Goal: Transaction & Acquisition: Purchase product/service

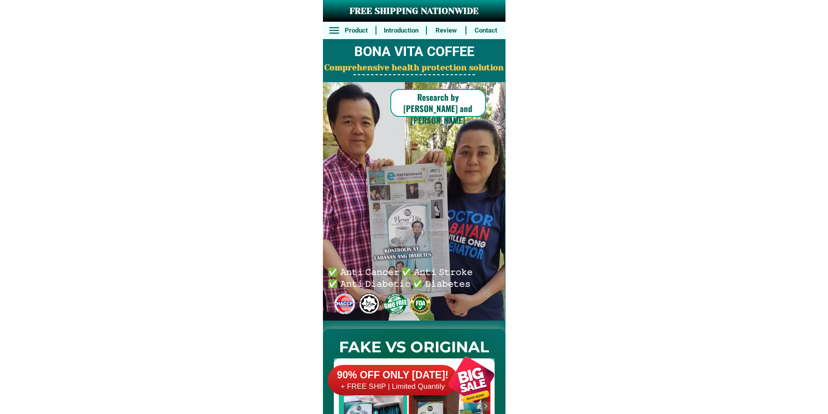
click at [431, 331] on div at bounding box center [414, 395] width 182 height 132
click at [425, 361] on div "90% OFF ONLY [DATE]! + FREE SHIP | Limited Quantily" at bounding box center [417, 380] width 178 height 68
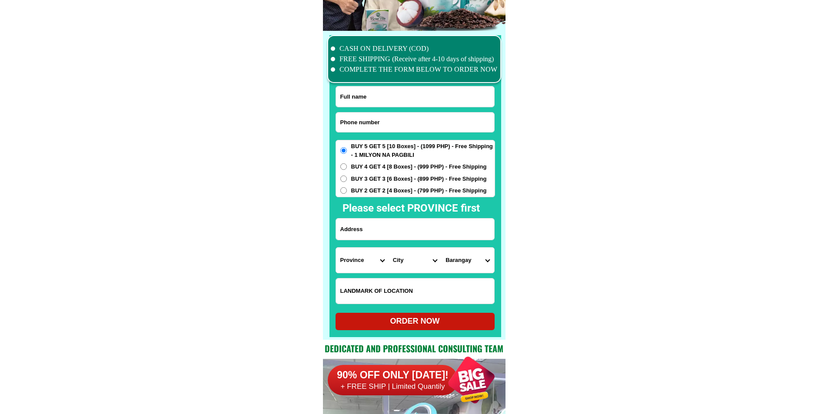
scroll to position [6753, 0]
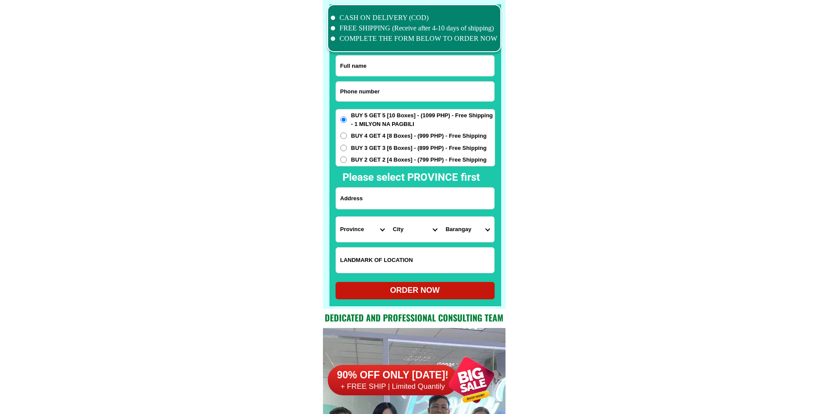
click at [388, 88] on input "Input phone_number" at bounding box center [415, 92] width 158 height 20
paste input "0947 582 0589"
click at [364, 91] on input "0947 582 0589" at bounding box center [415, 92] width 158 height 20
click at [352, 89] on input "0947 5820589" at bounding box center [415, 92] width 158 height 20
click at [354, 90] on input "0947 5820589" at bounding box center [415, 92] width 158 height 20
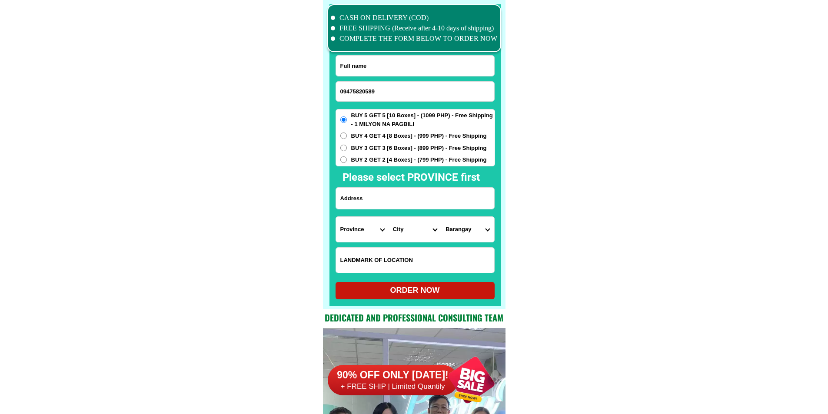
type input "09475820589"
click at [397, 70] on input "Input full_name" at bounding box center [415, 66] width 158 height 20
paste input "[PERSON_NAME]"
type input "[PERSON_NAME]"
click at [410, 207] on input "Input address" at bounding box center [415, 198] width 158 height 21
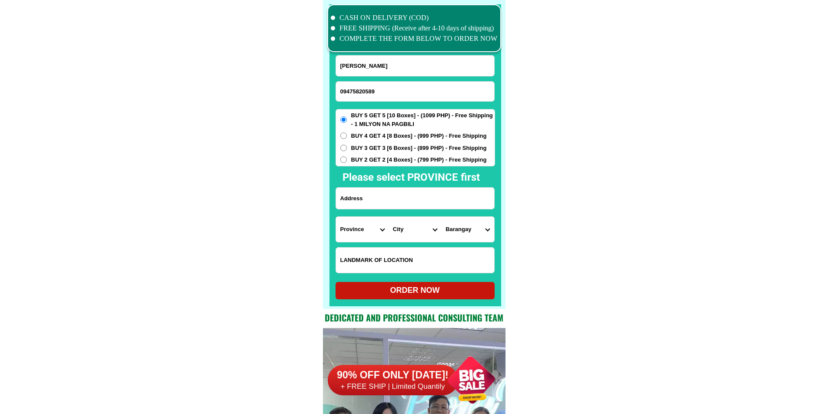
paste input "[PERSON_NAME] Street Baranggay 5 poblacion [GEOGRAPHIC_DATA][PERSON_NAME]"
type input "[PERSON_NAME] Street Baranggay 5 poblacion [GEOGRAPHIC_DATA][PERSON_NAME]"
drag, startPoint x: 406, startPoint y: 194, endPoint x: 584, endPoint y: 216, distance: 179.9
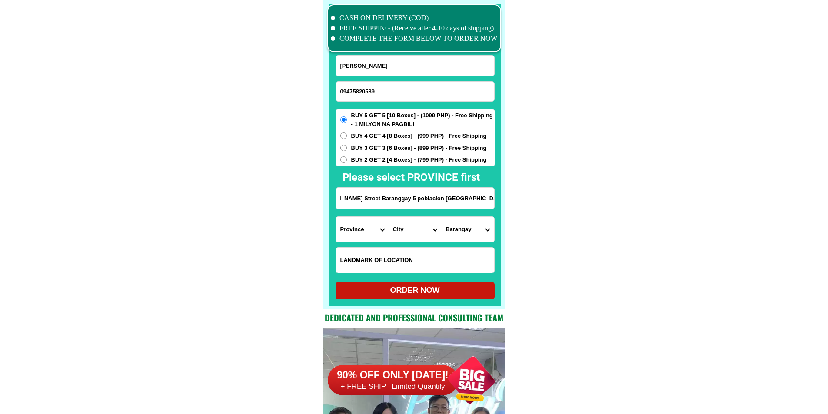
click at [373, 228] on select "Province [GEOGRAPHIC_DATA] [GEOGRAPHIC_DATA] [GEOGRAPHIC_DATA] [GEOGRAPHIC_DATA…" at bounding box center [362, 229] width 53 height 25
select select "63_575"
drag, startPoint x: 524, startPoint y: 241, endPoint x: 474, endPoint y: 236, distance: 51.1
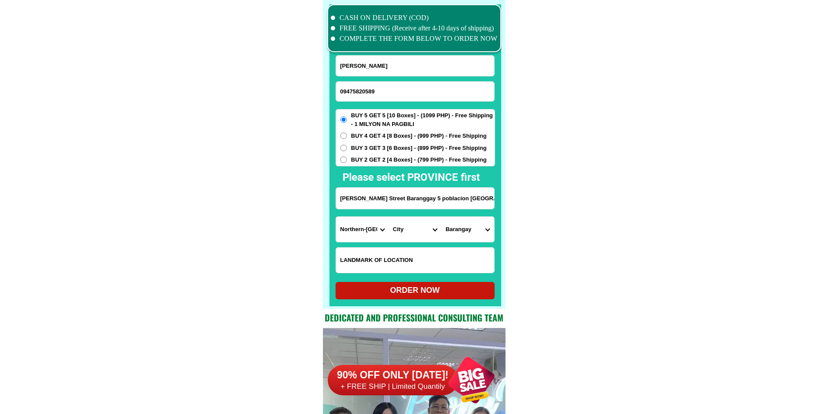
drag, startPoint x: 524, startPoint y: 202, endPoint x: 533, endPoint y: 215, distance: 15.7
click at [414, 228] on select "City [PERSON_NAME] [PERSON_NAME] Gamay Laoang [GEOGRAPHIC_DATA] [GEOGRAPHIC_DAT…" at bounding box center [414, 229] width 53 height 25
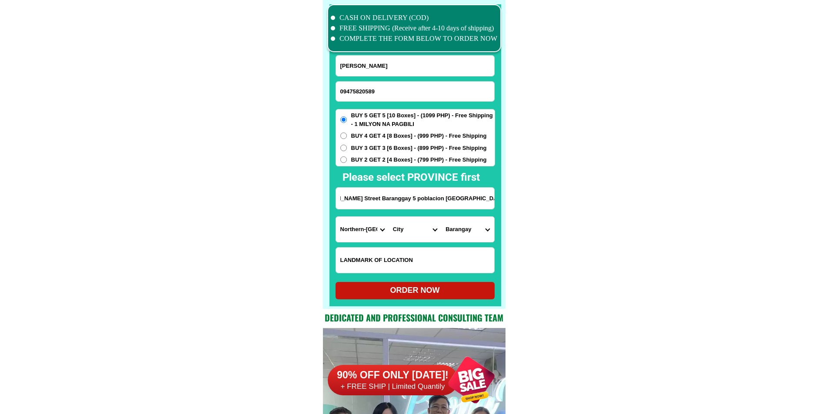
scroll to position [0, 0]
select select "63_5757267"
click at [482, 235] on select "Barangay [GEOGRAPHIC_DATA] [GEOGRAPHIC_DATA] [GEOGRAPHIC_DATA] [GEOGRAPHIC_DATA…" at bounding box center [467, 229] width 53 height 25
select select "63_57572675842"
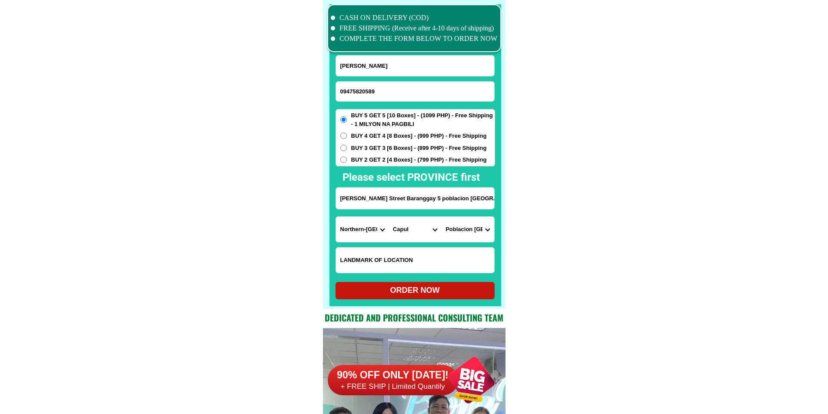
click at [441, 217] on select "Barangay [GEOGRAPHIC_DATA] [GEOGRAPHIC_DATA] [GEOGRAPHIC_DATA] [GEOGRAPHIC_DATA…" at bounding box center [467, 229] width 53 height 25
click at [454, 286] on div "ORDER NOW" at bounding box center [414, 291] width 159 height 12
type input "[PERSON_NAME] Street Baranggay 5 poblacion [GEOGRAPHIC_DATA][PERSON_NAME]"
radio input "true"
